Goal: Task Accomplishment & Management: Manage account settings

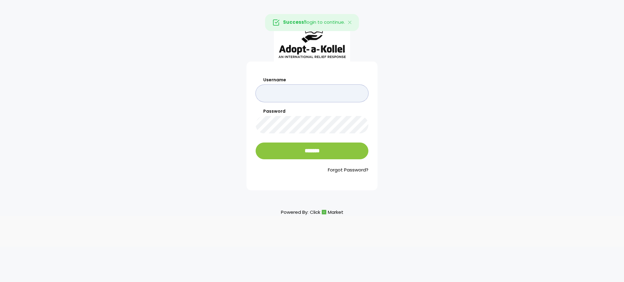
click at [310, 95] on input "Username" at bounding box center [312, 93] width 113 height 17
type input "**********"
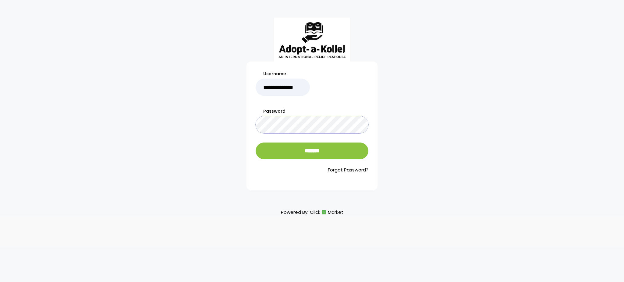
click at [256, 143] on input "*******" at bounding box center [312, 151] width 113 height 17
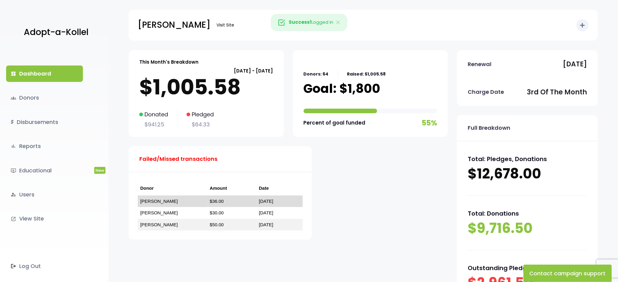
click at [152, 199] on link "חיים מרזל" at bounding box center [158, 201] width 37 height 5
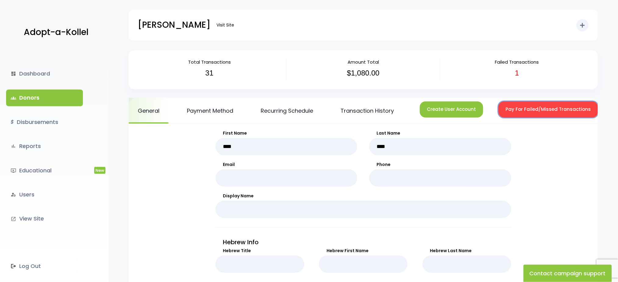
click at [521, 114] on button "Pay For Failed/Missed Transactions" at bounding box center [548, 109] width 100 height 16
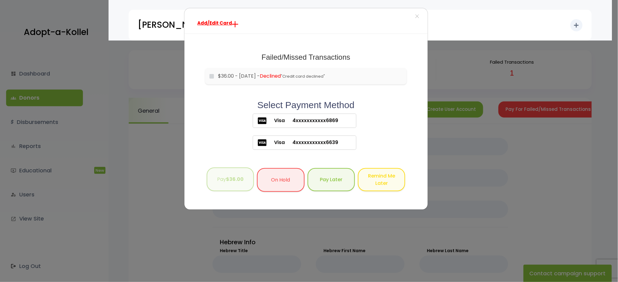
click at [243, 190] on button "Pay $36.00" at bounding box center [230, 180] width 47 height 24
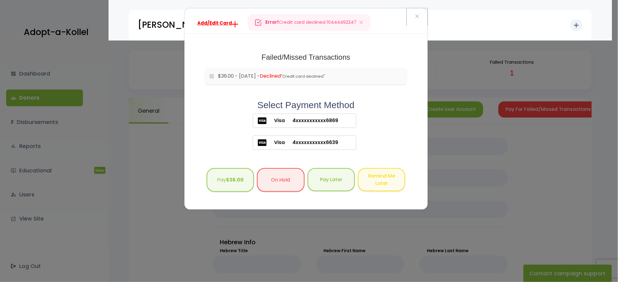
click at [414, 17] on button "×" at bounding box center [417, 16] width 21 height 17
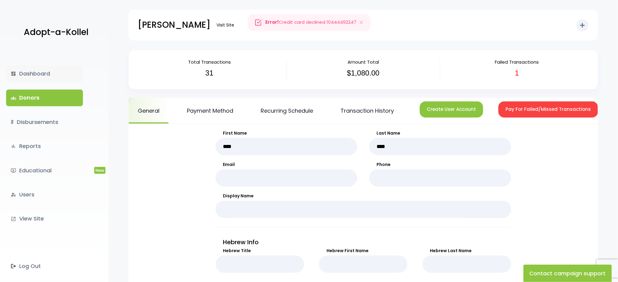
click at [30, 71] on link "dashboard Dashboard" at bounding box center [44, 74] width 77 height 16
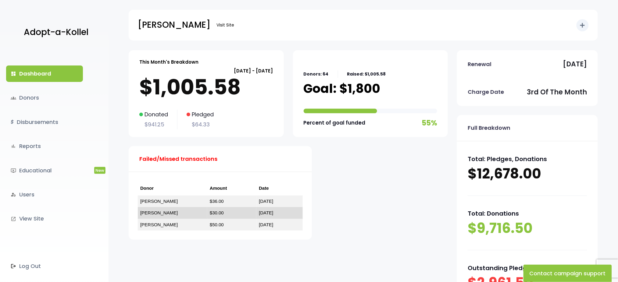
click at [152, 212] on link "[PERSON_NAME]" at bounding box center [158, 212] width 37 height 5
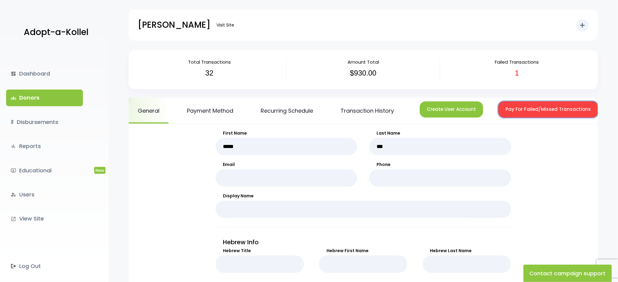
click at [530, 110] on button "Pay For Failed/Missed Transactions" at bounding box center [548, 109] width 100 height 16
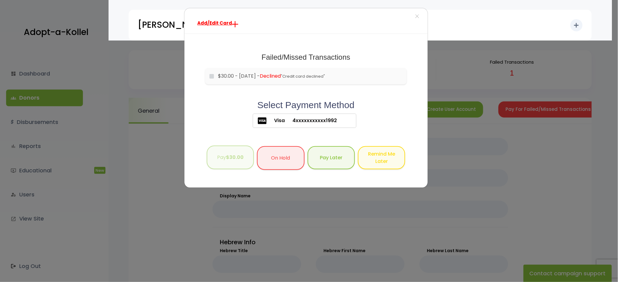
click at [224, 159] on button "Pay $30.00" at bounding box center [230, 158] width 47 height 24
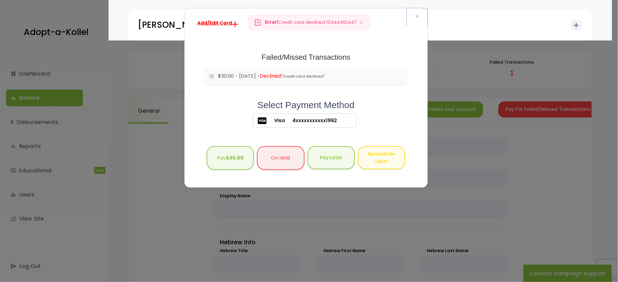
click at [415, 16] on span "×" at bounding box center [417, 16] width 4 height 13
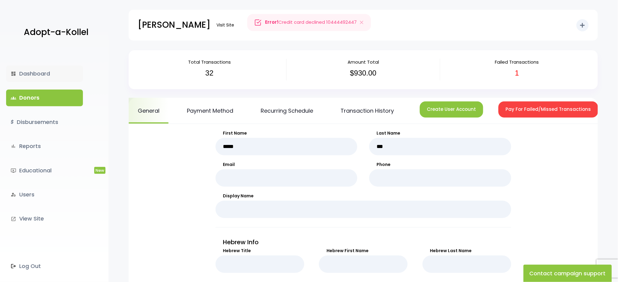
click at [36, 68] on link "dashboard Dashboard" at bounding box center [44, 74] width 77 height 16
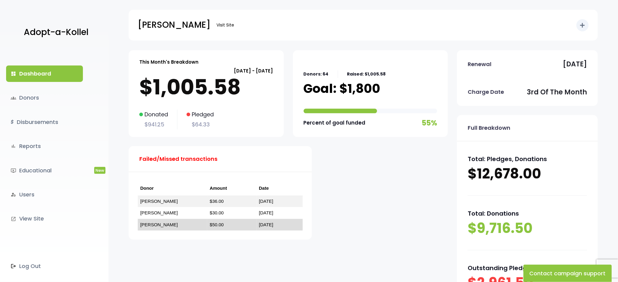
click at [155, 222] on link "ישראל גאלדהירש" at bounding box center [158, 224] width 37 height 5
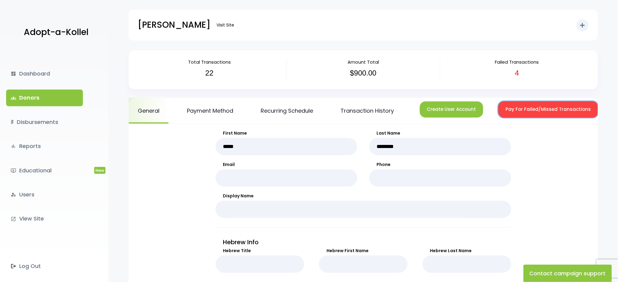
click at [518, 110] on button "Pay For Failed/Missed Transactions" at bounding box center [548, 109] width 100 height 16
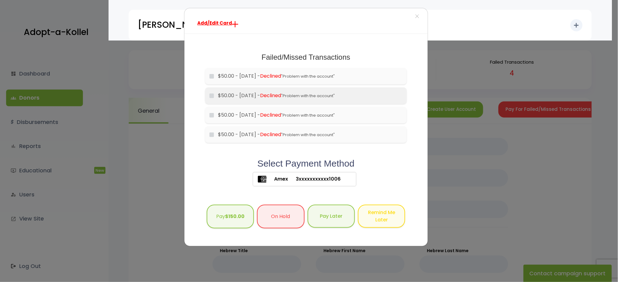
click at [212, 92] on li "$50.00 - [DATE] - Declined "Problem with the account"" at bounding box center [306, 95] width 202 height 16
click at [211, 80] on li "$50.00 - [DATE] - Declined "Problem with the account"" at bounding box center [306, 76] width 202 height 16
click at [226, 217] on b "$50.00" at bounding box center [235, 215] width 18 height 7
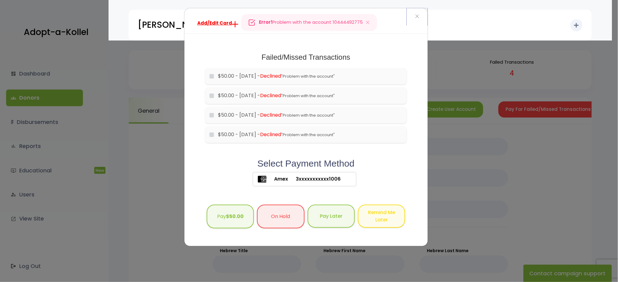
click at [419, 15] on button "×" at bounding box center [417, 16] width 21 height 17
